Goal: Information Seeking & Learning: Learn about a topic

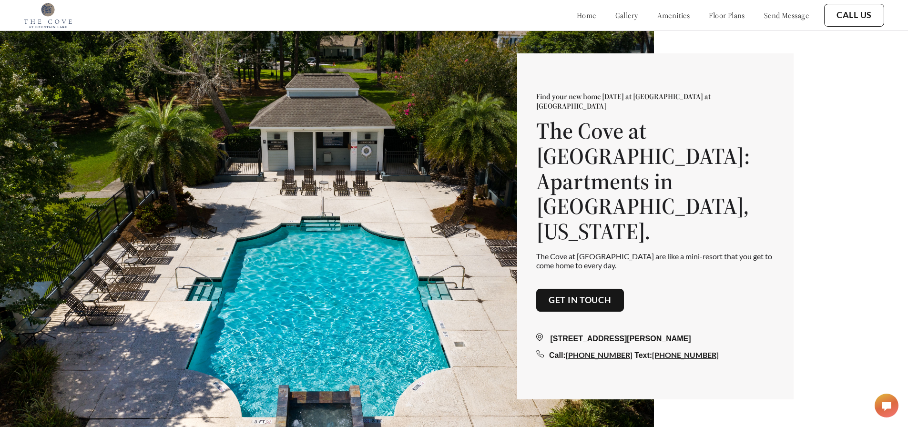
click at [717, 17] on link "floor plans" at bounding box center [727, 15] width 36 height 10
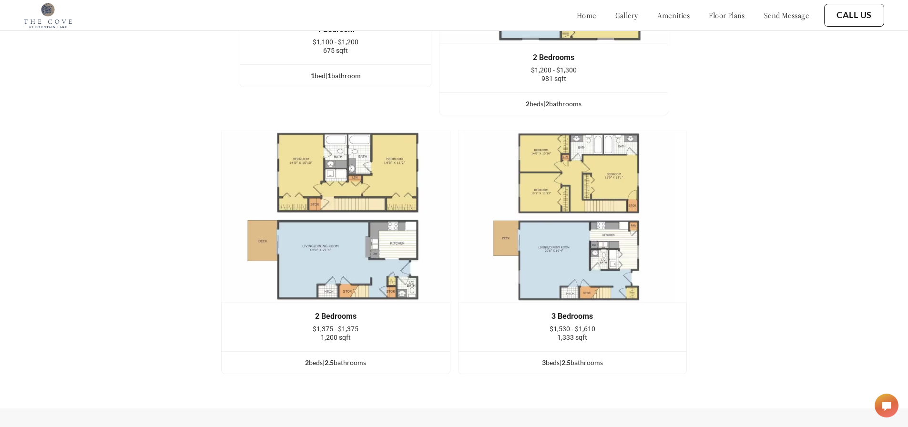
scroll to position [1426, 0]
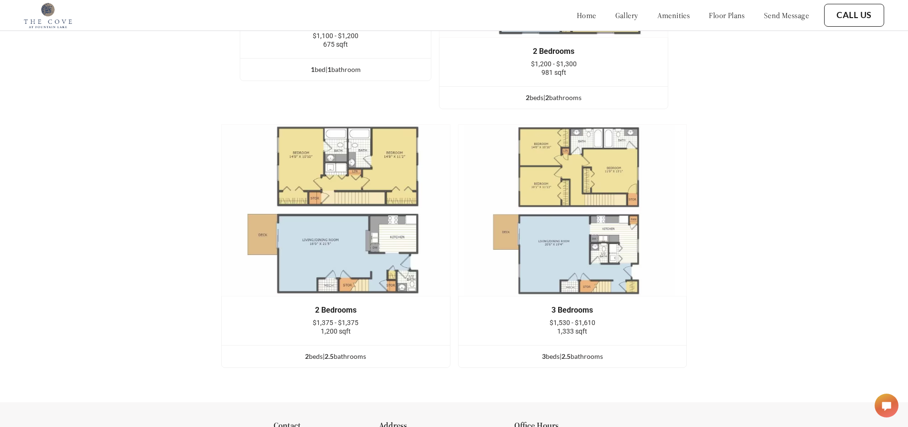
click at [572, 232] on img at bounding box center [572, 210] width 229 height 172
click at [577, 362] on div "3 bed s | 2.5 bathroom s" at bounding box center [572, 356] width 228 height 10
click at [556, 362] on div "3 bed s | 2.5 bathroom s" at bounding box center [572, 356] width 228 height 10
click at [562, 225] on img at bounding box center [572, 210] width 229 height 172
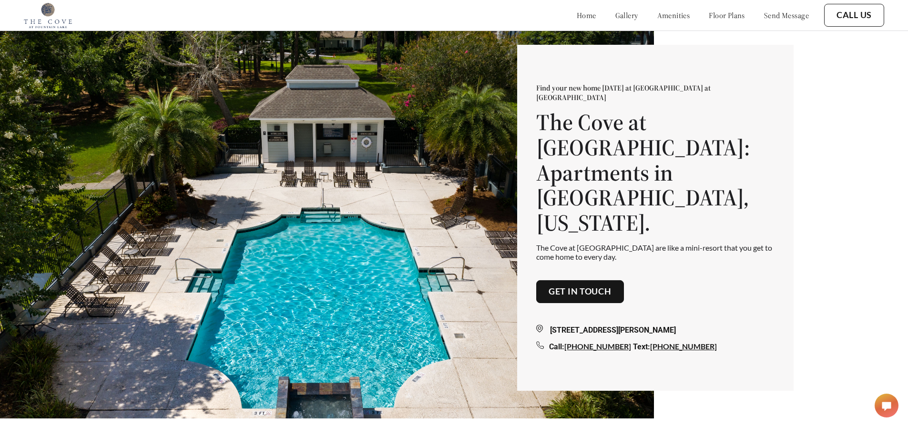
scroll to position [0, 0]
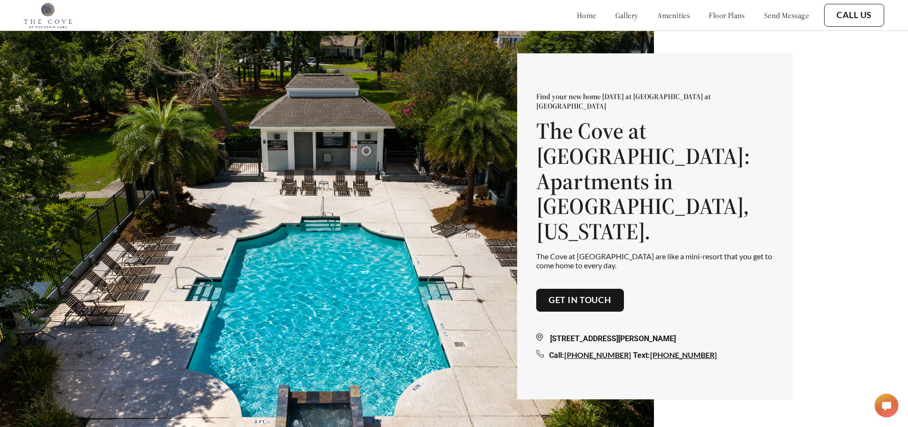
drag, startPoint x: 695, startPoint y: 310, endPoint x: 555, endPoint y: 307, distance: 140.1
click at [555, 333] on div "[STREET_ADDRESS][PERSON_NAME]" at bounding box center [655, 338] width 238 height 11
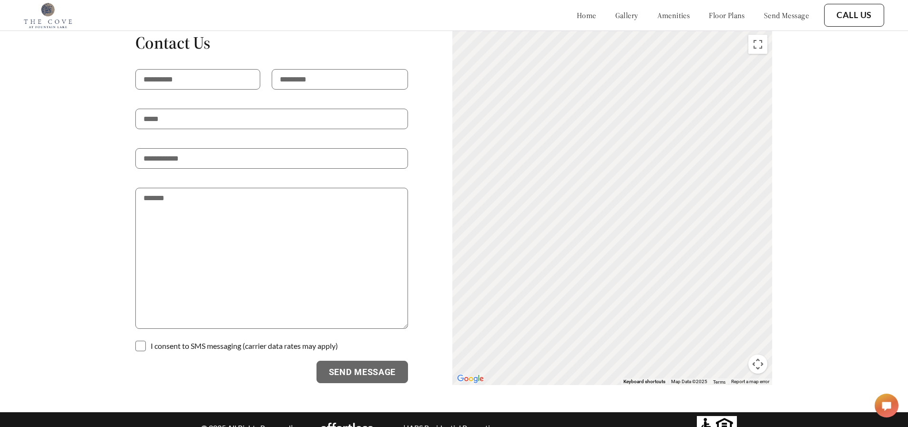
scroll to position [1917, 0]
